Goal: Find specific page/section: Find specific page/section

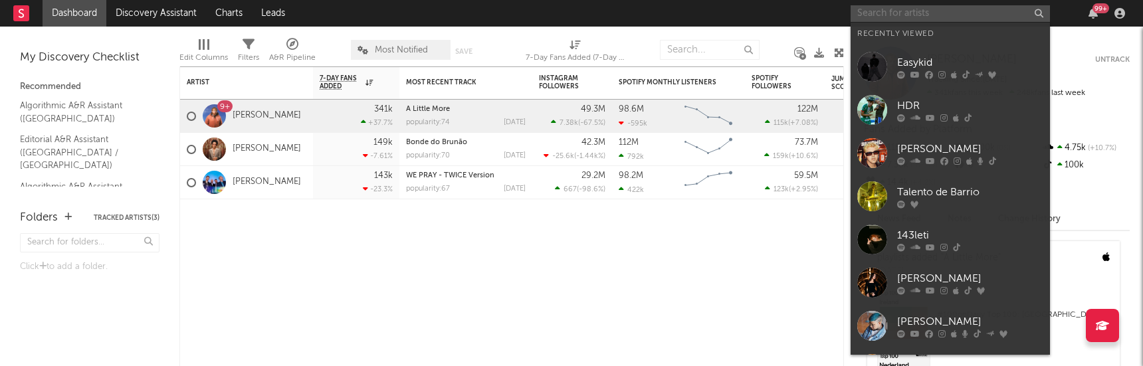
click at [869, 11] on input "text" at bounding box center [949, 13] width 199 height 17
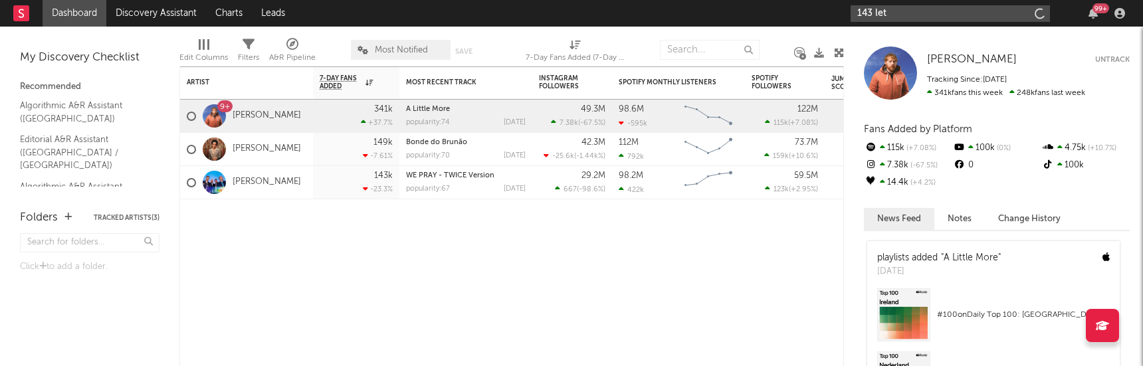
type input "143 leti"
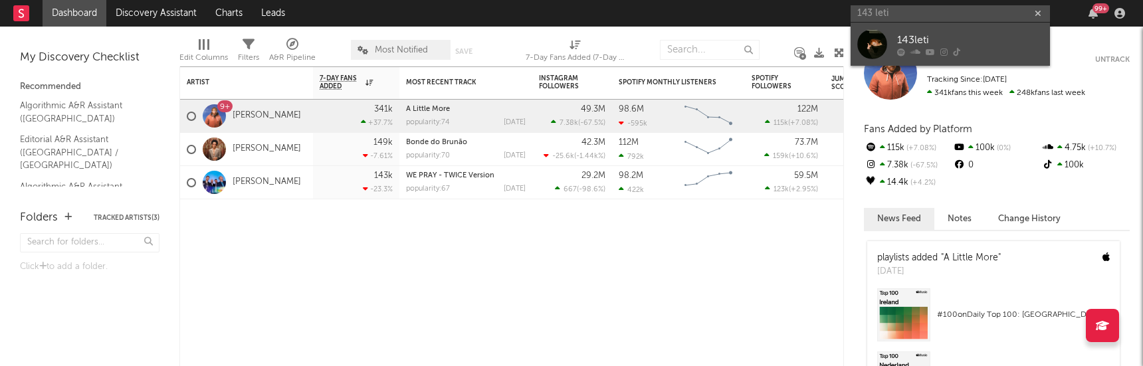
click at [906, 39] on div "143leti" at bounding box center [970, 40] width 146 height 16
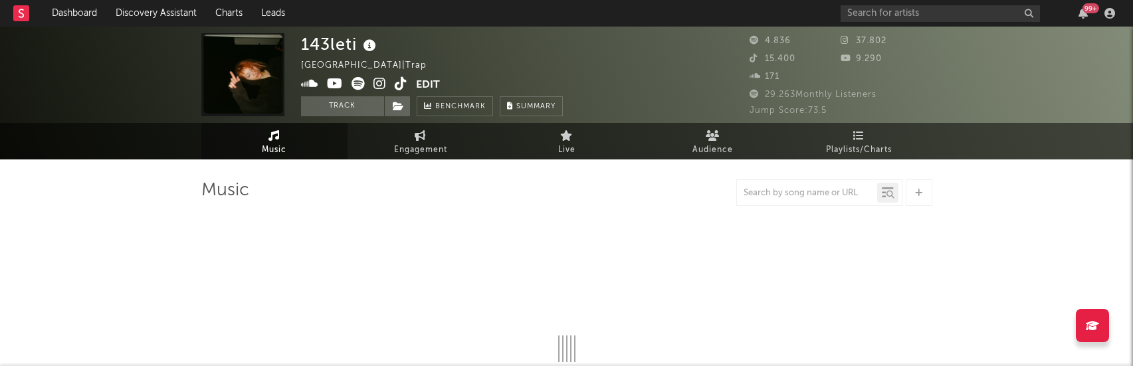
select select "6m"
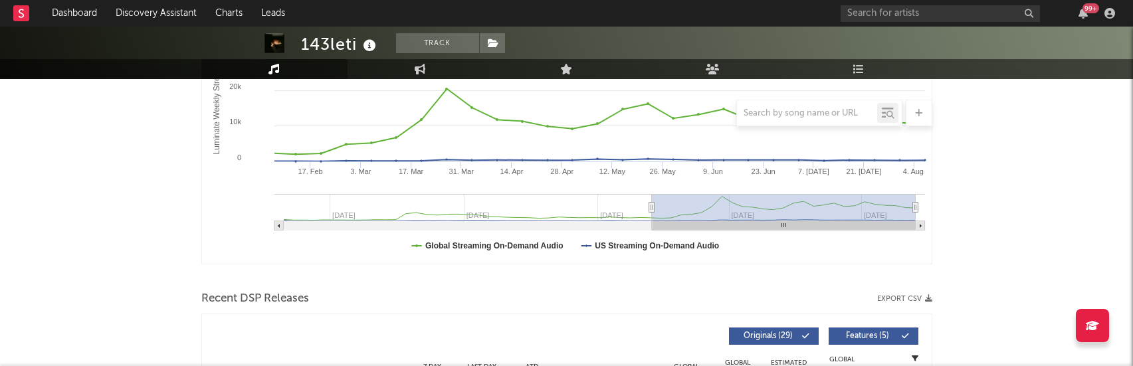
scroll to position [399, 0]
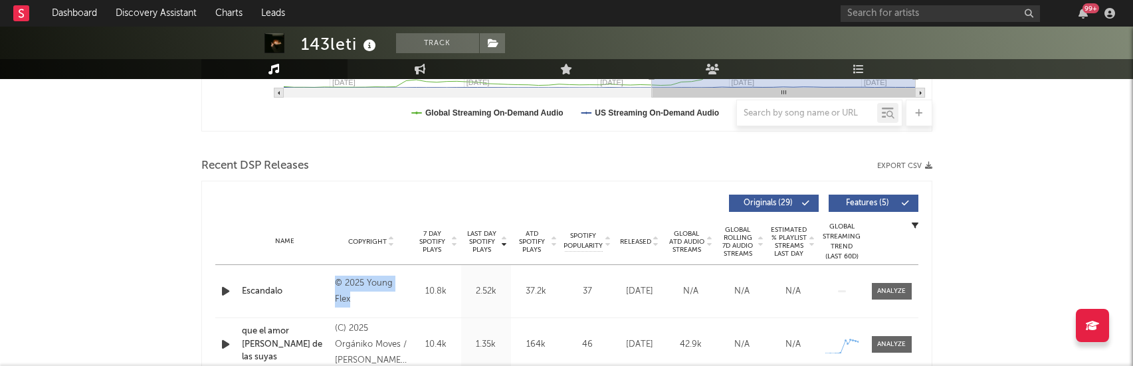
drag, startPoint x: 335, startPoint y: 282, endPoint x: 380, endPoint y: 308, distance: 52.1
click at [380, 308] on div "Name Escandalo Copyright © 2025 Young Flex Label Young Flex Album Names Escanda…" at bounding box center [566, 291] width 703 height 52
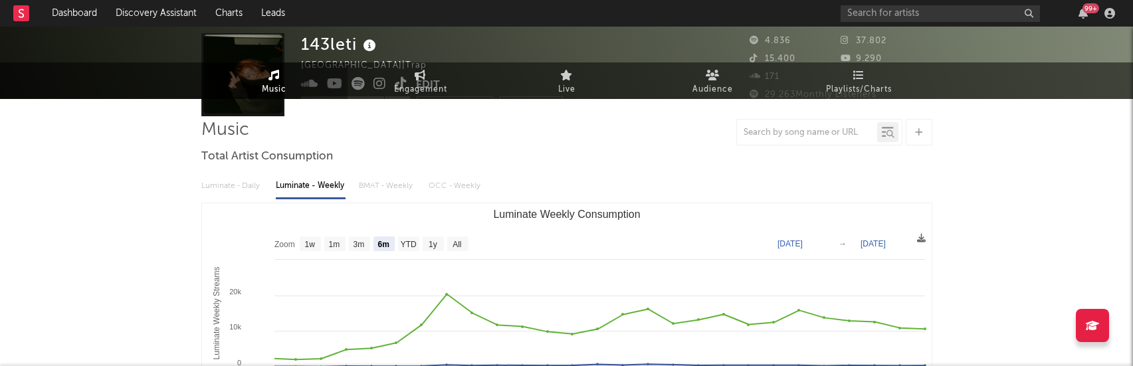
scroll to position [0, 0]
